Goal: Task Accomplishment & Management: Use online tool/utility

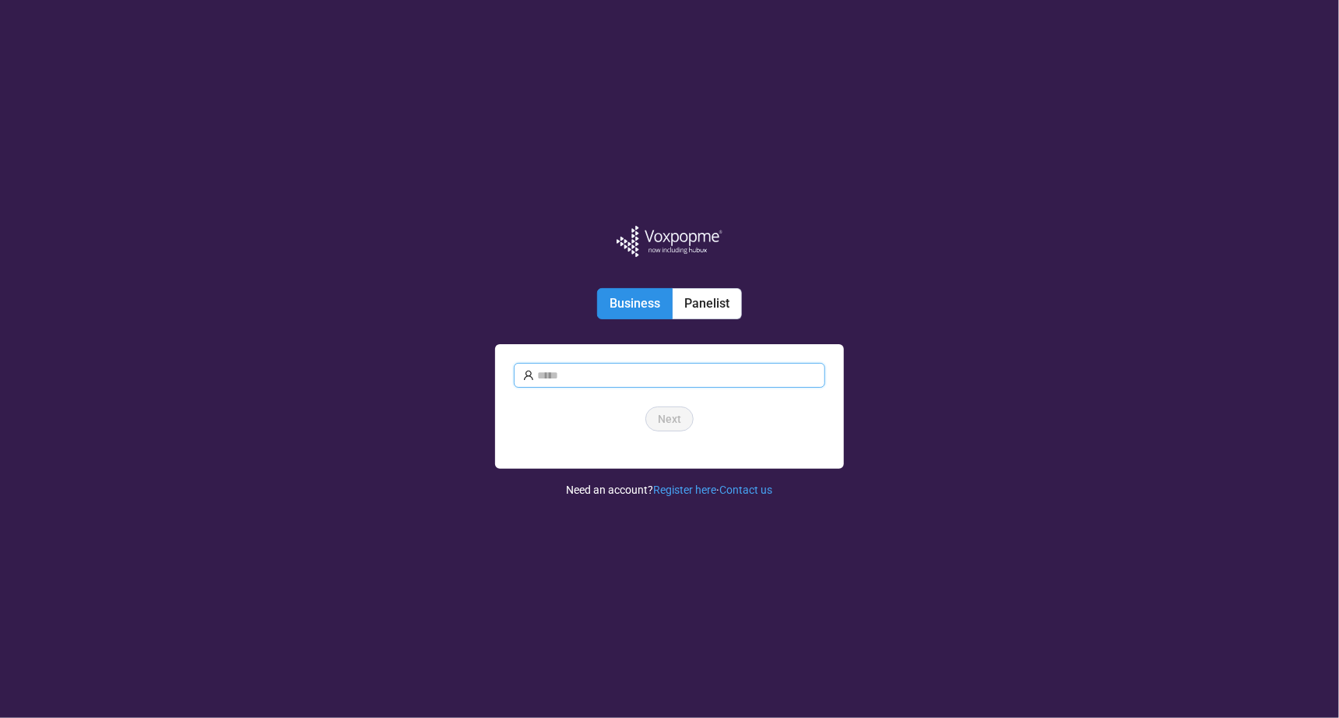
type input "**********"
click at [667, 424] on span "Next" at bounding box center [669, 418] width 23 height 17
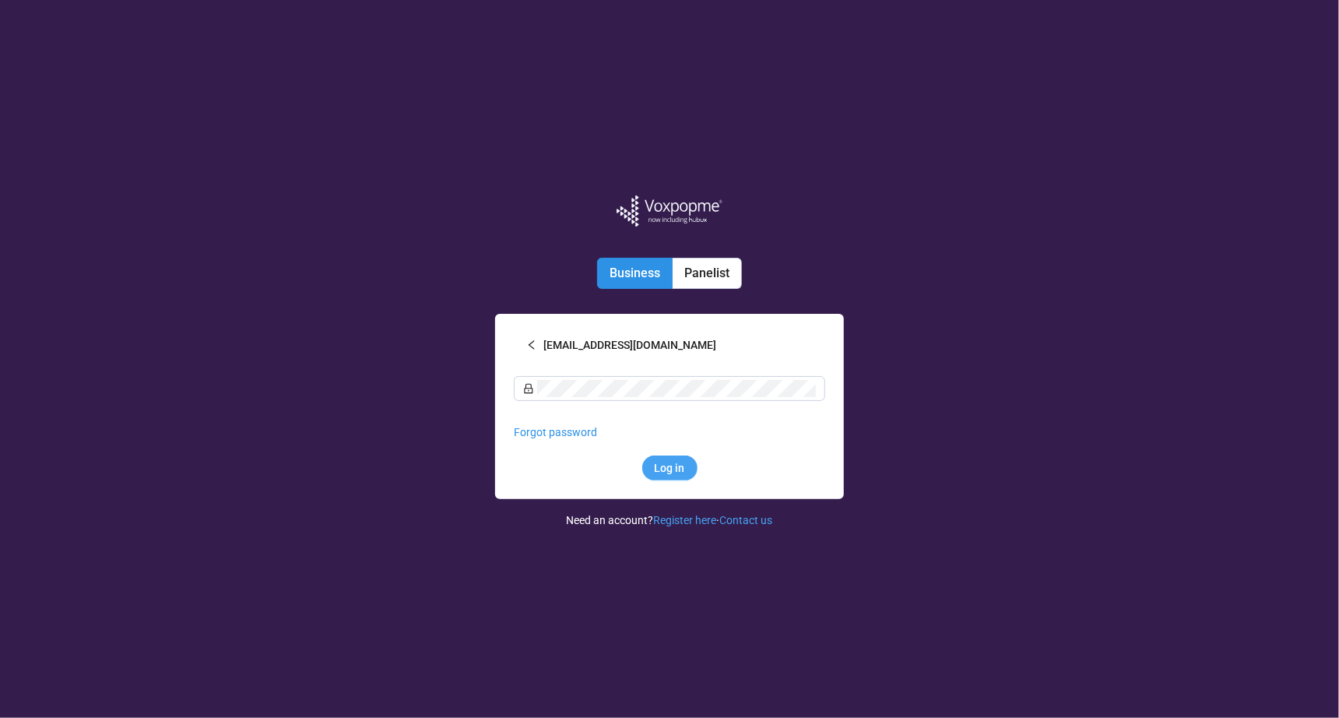
click at [679, 469] on span "Log in" at bounding box center [670, 467] width 30 height 17
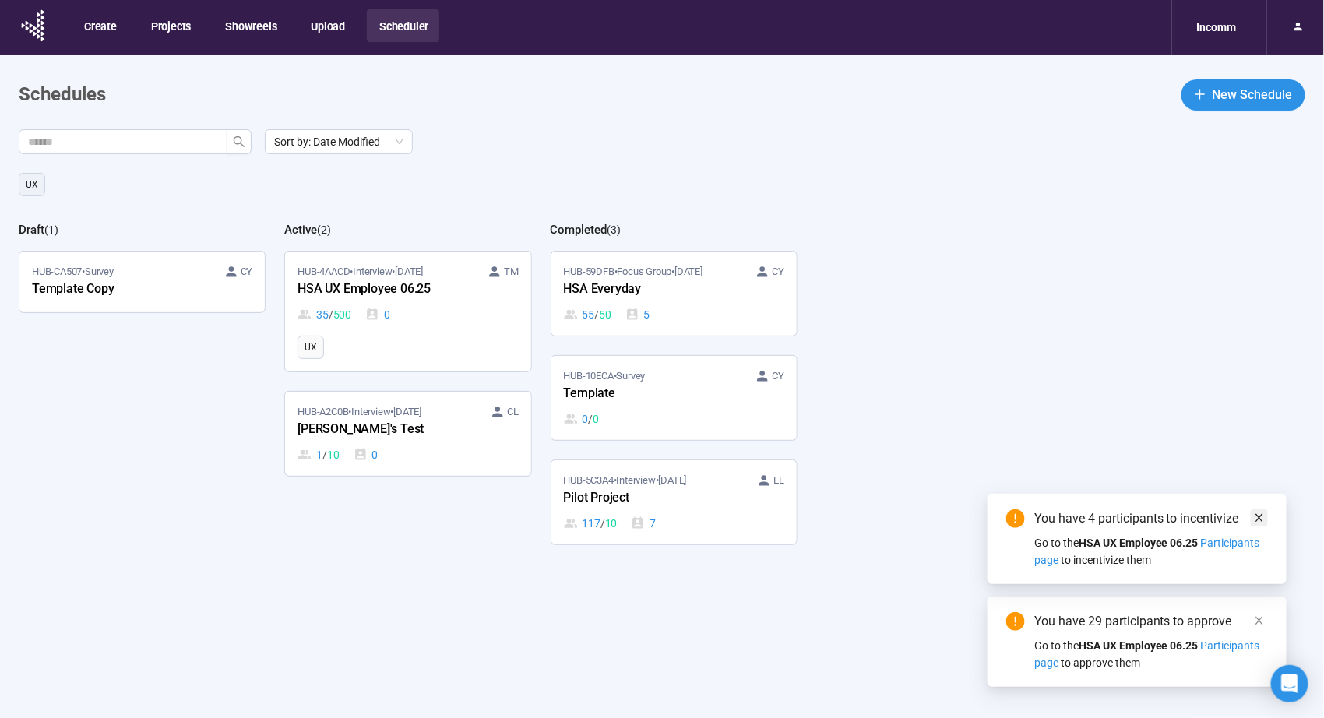
click at [1258, 512] on icon "close" at bounding box center [1259, 517] width 11 height 11
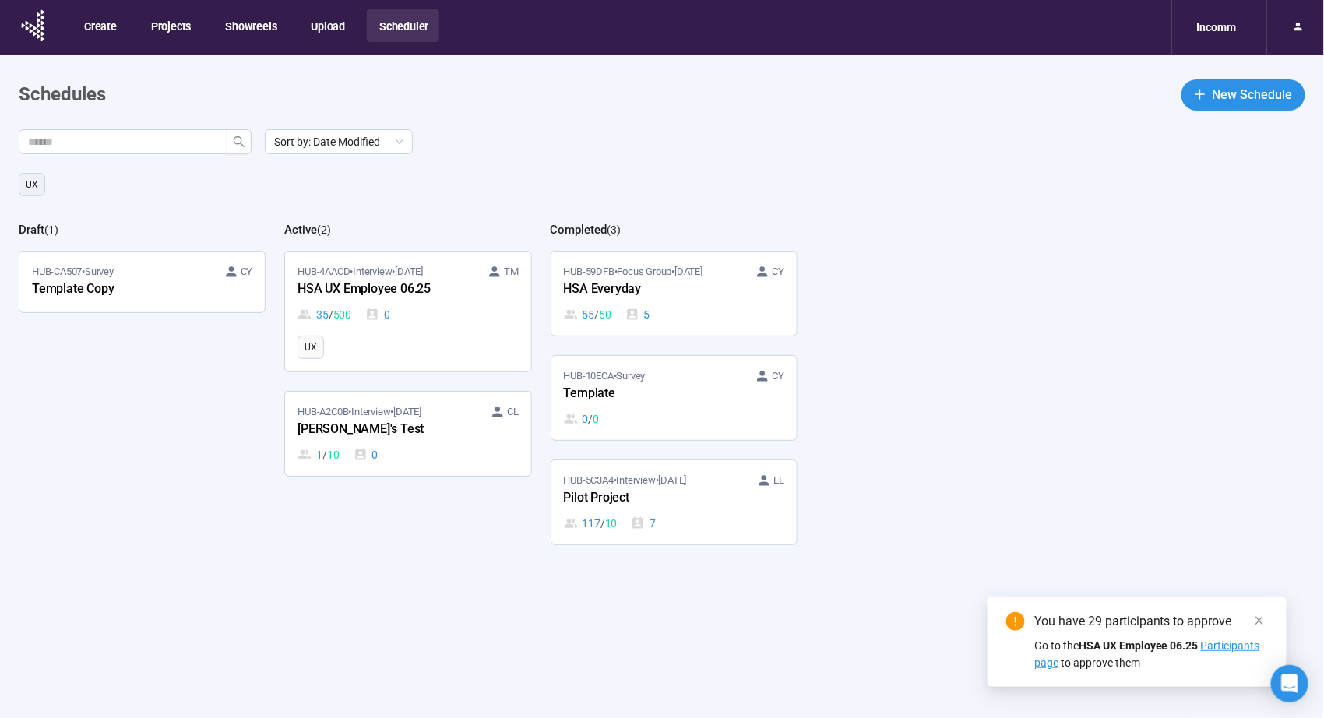
click at [1228, 647] on span "Participants page" at bounding box center [1147, 654] width 226 height 30
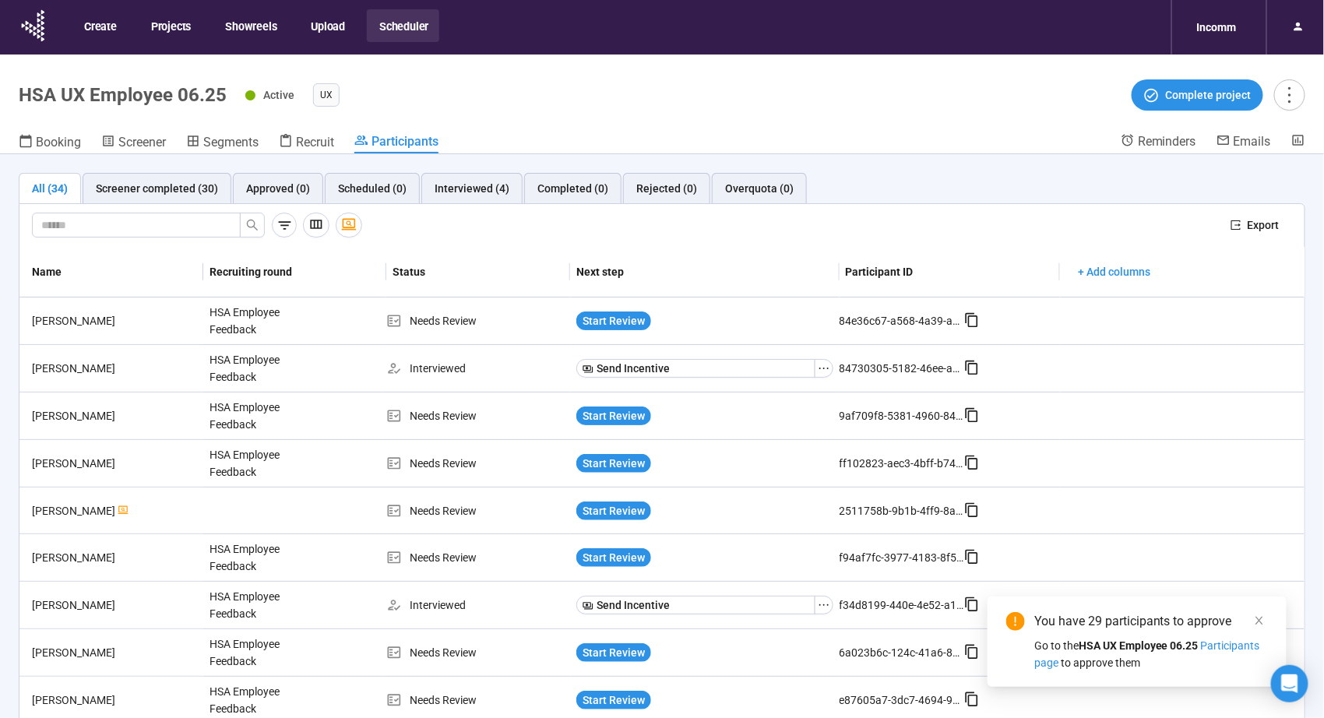
scroll to position [415, 0]
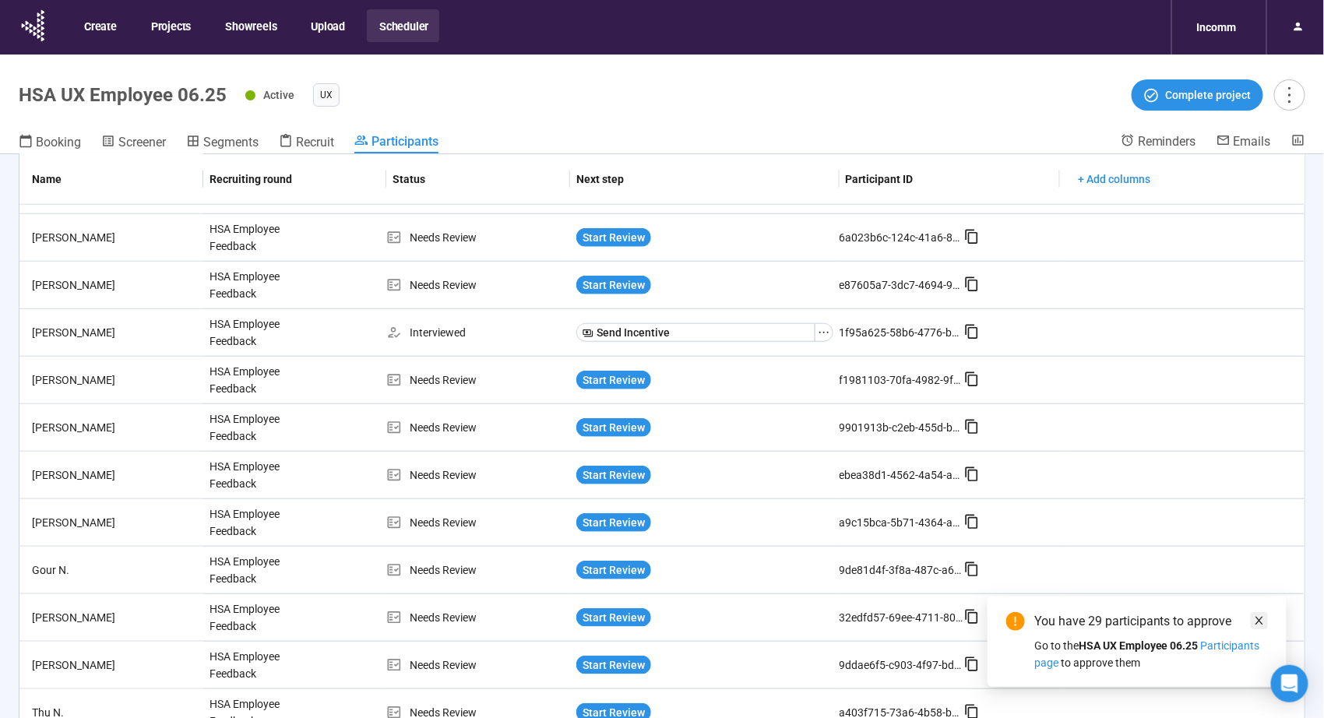
click at [1259, 615] on icon "close" at bounding box center [1259, 620] width 11 height 11
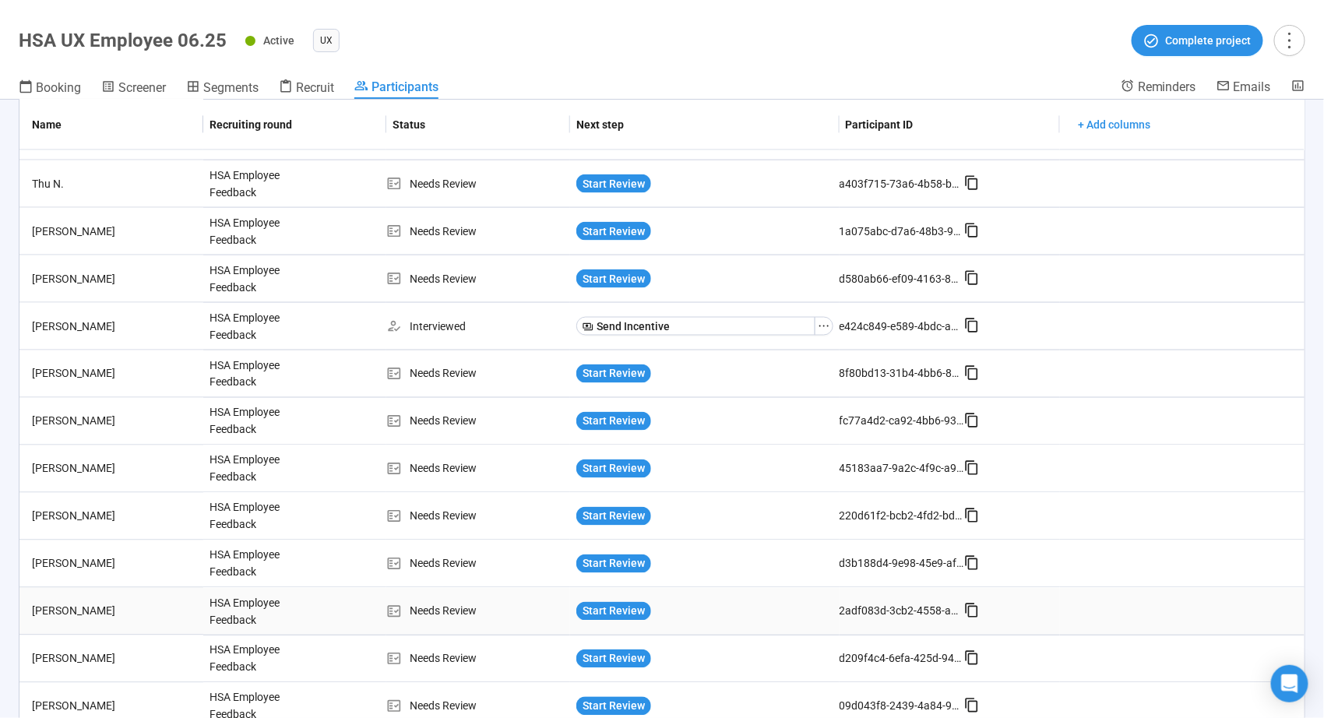
scroll to position [994, 0]
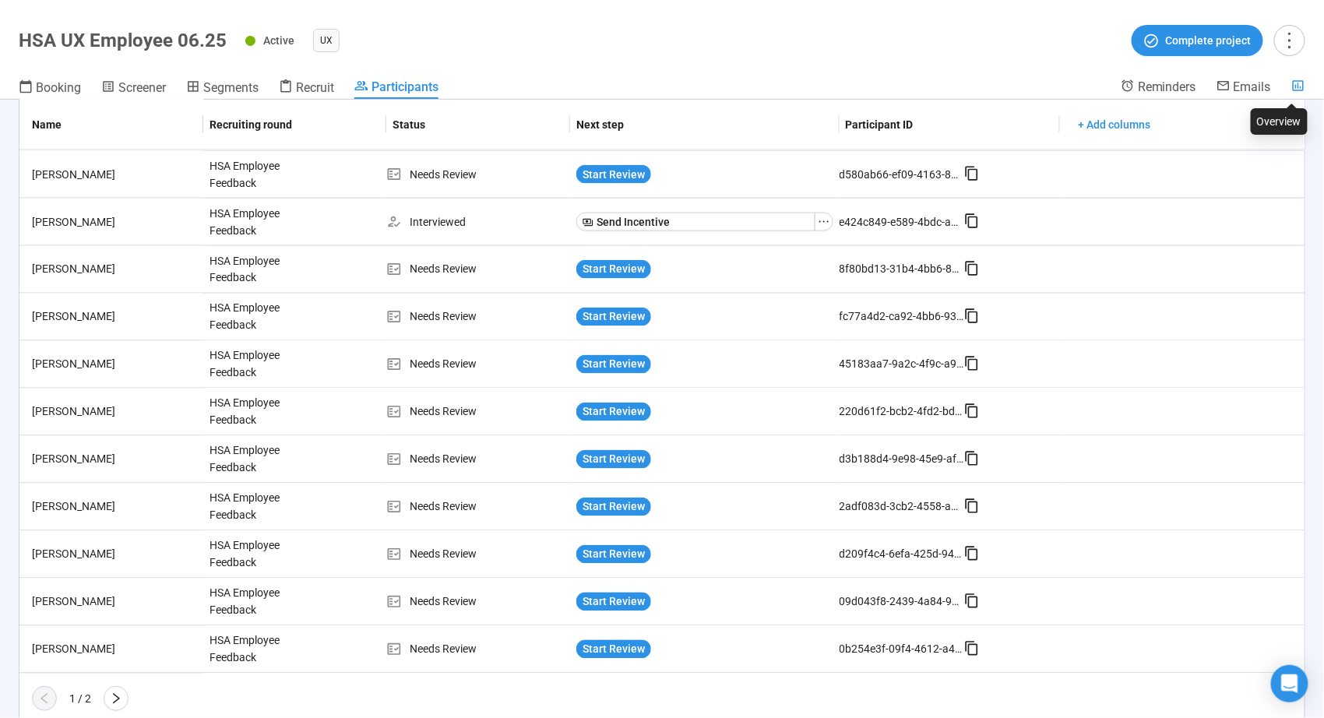
click at [1298, 87] on icon at bounding box center [1298, 85] width 11 height 11
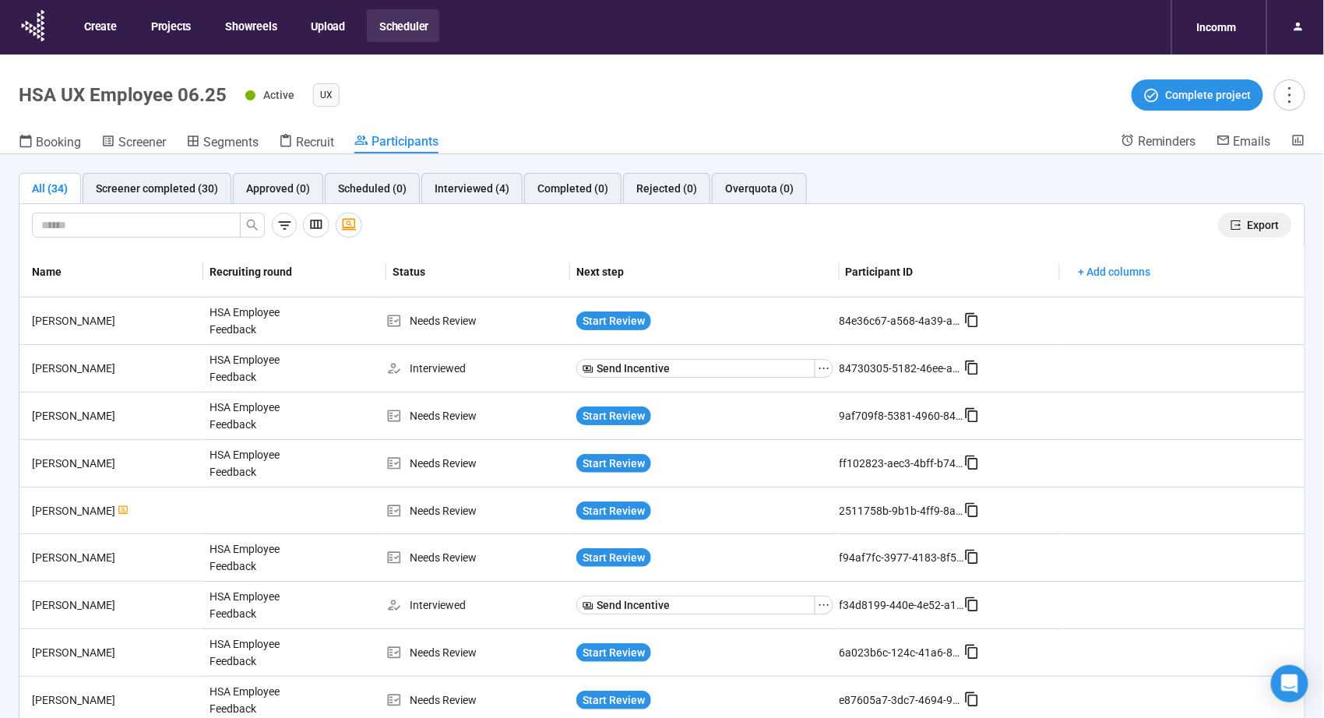
click at [1247, 227] on span "Export" at bounding box center [1263, 224] width 32 height 17
